Goal: Task Accomplishment & Management: Manage account settings

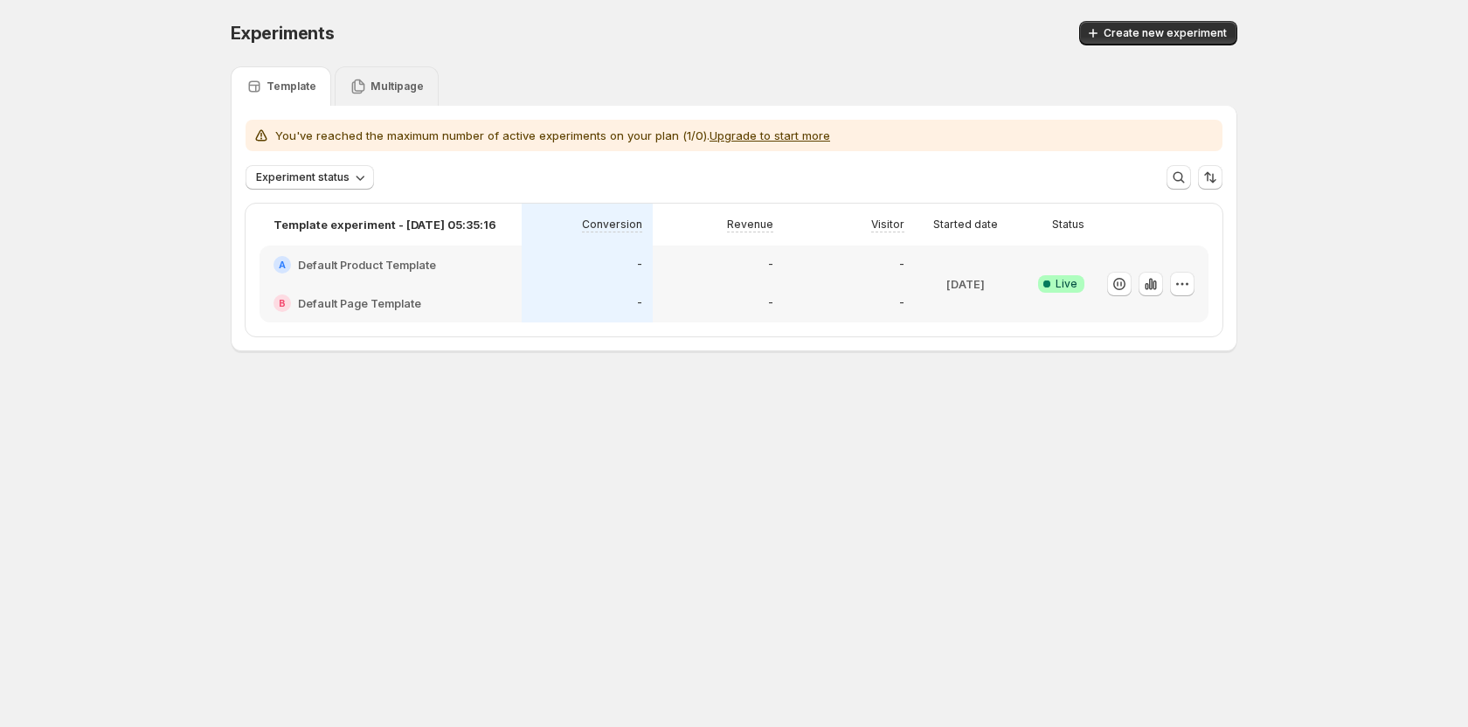
click at [393, 92] on p "Multipage" at bounding box center [396, 87] width 53 height 14
